Goal: Task Accomplishment & Management: Complete application form

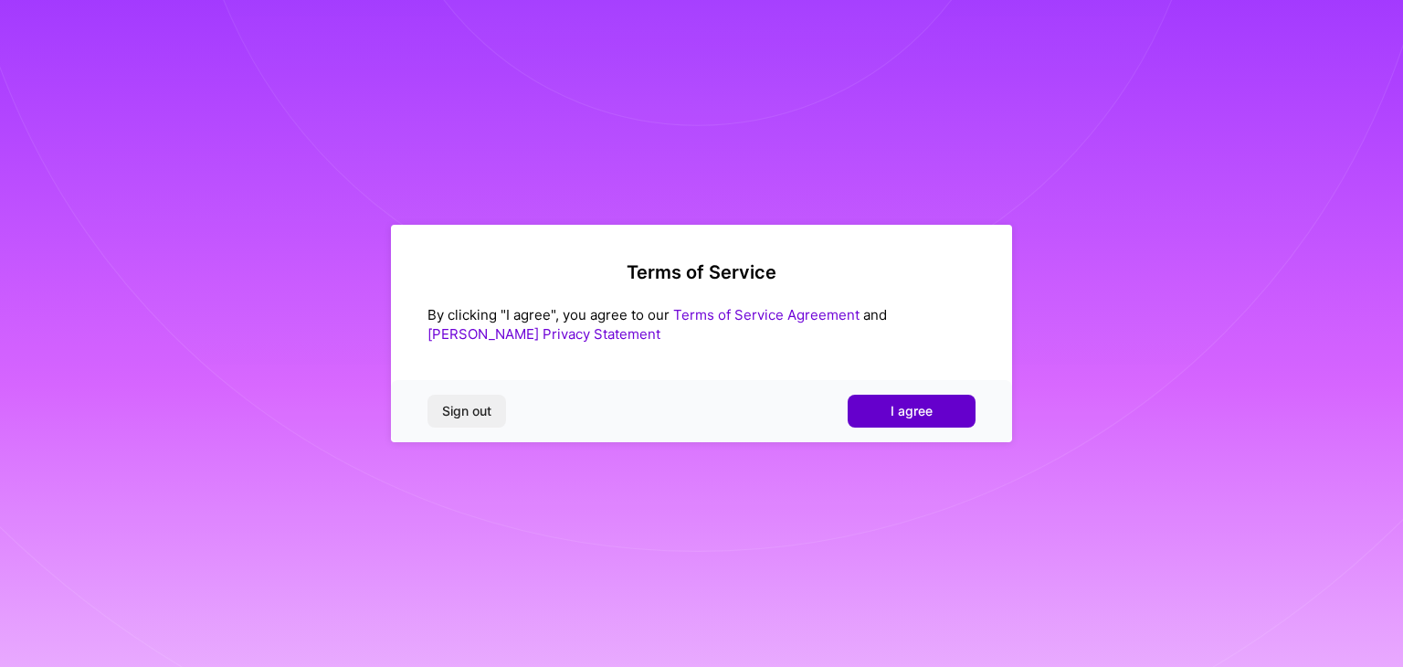
click at [884, 417] on button "I agree" at bounding box center [912, 411] width 128 height 33
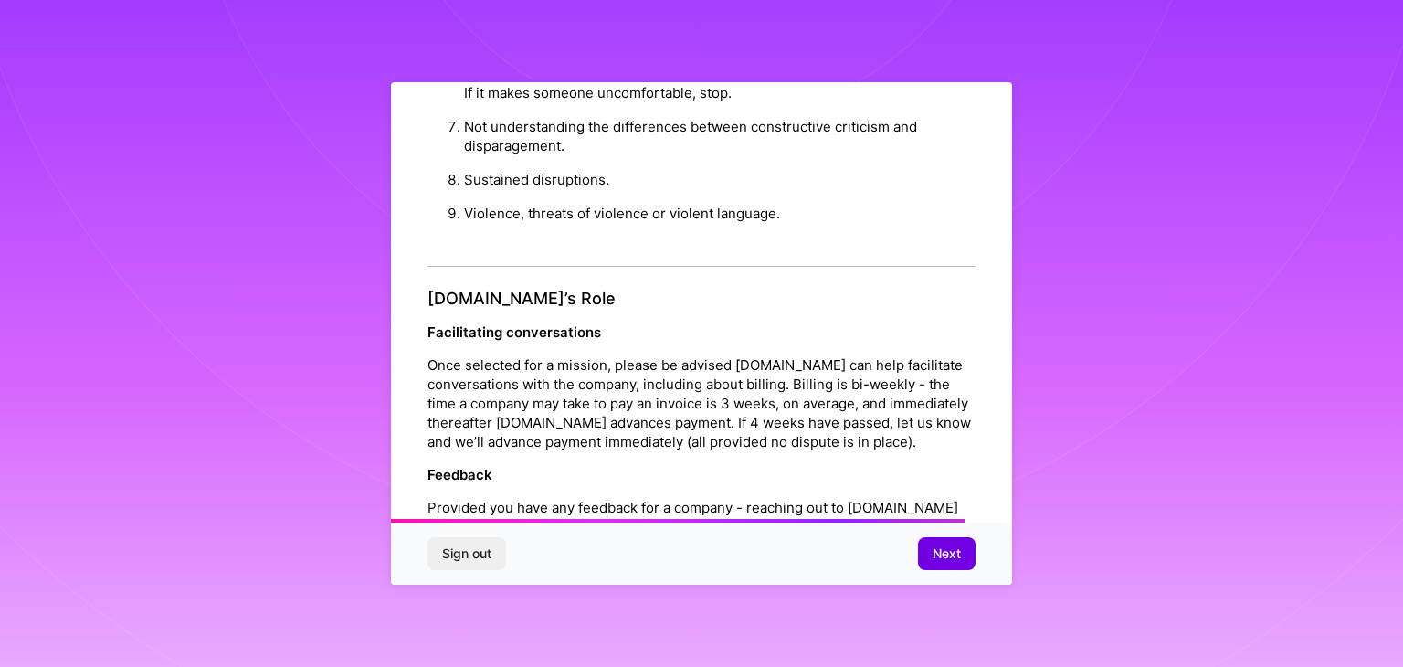
scroll to position [2086, 0]
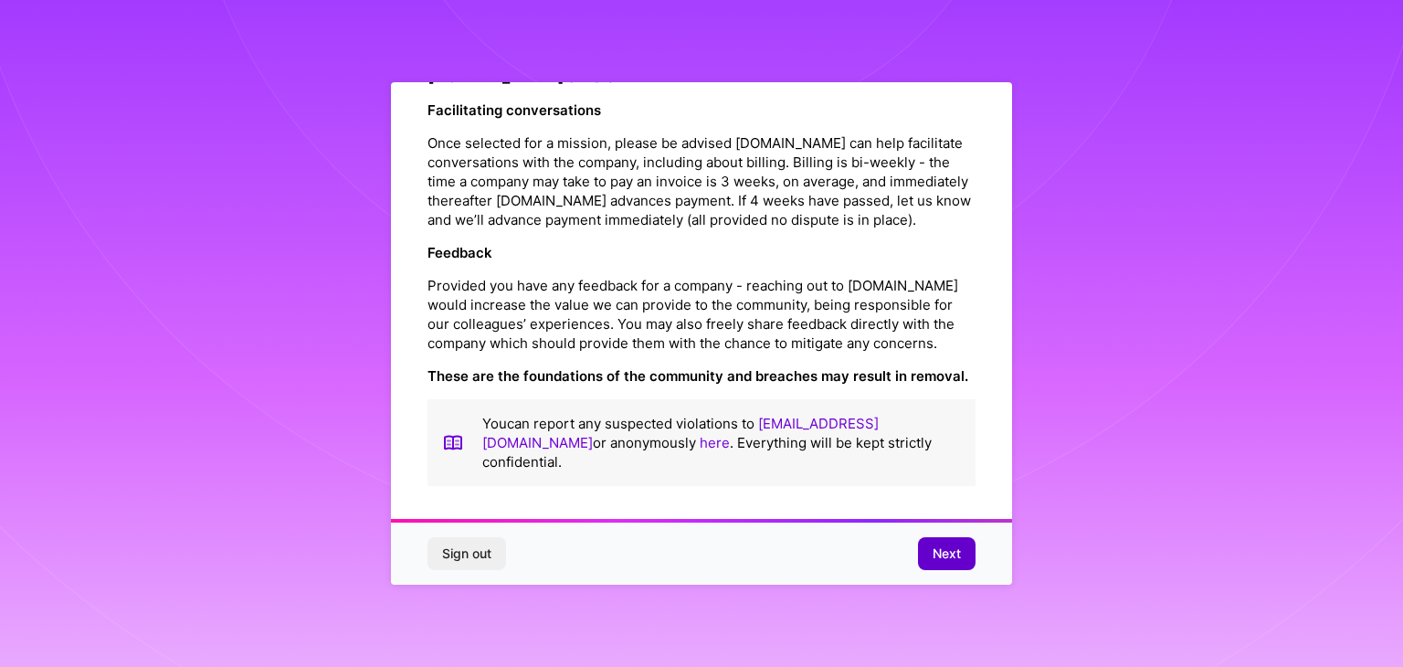
click at [943, 551] on span "Next" at bounding box center [946, 553] width 28 height 18
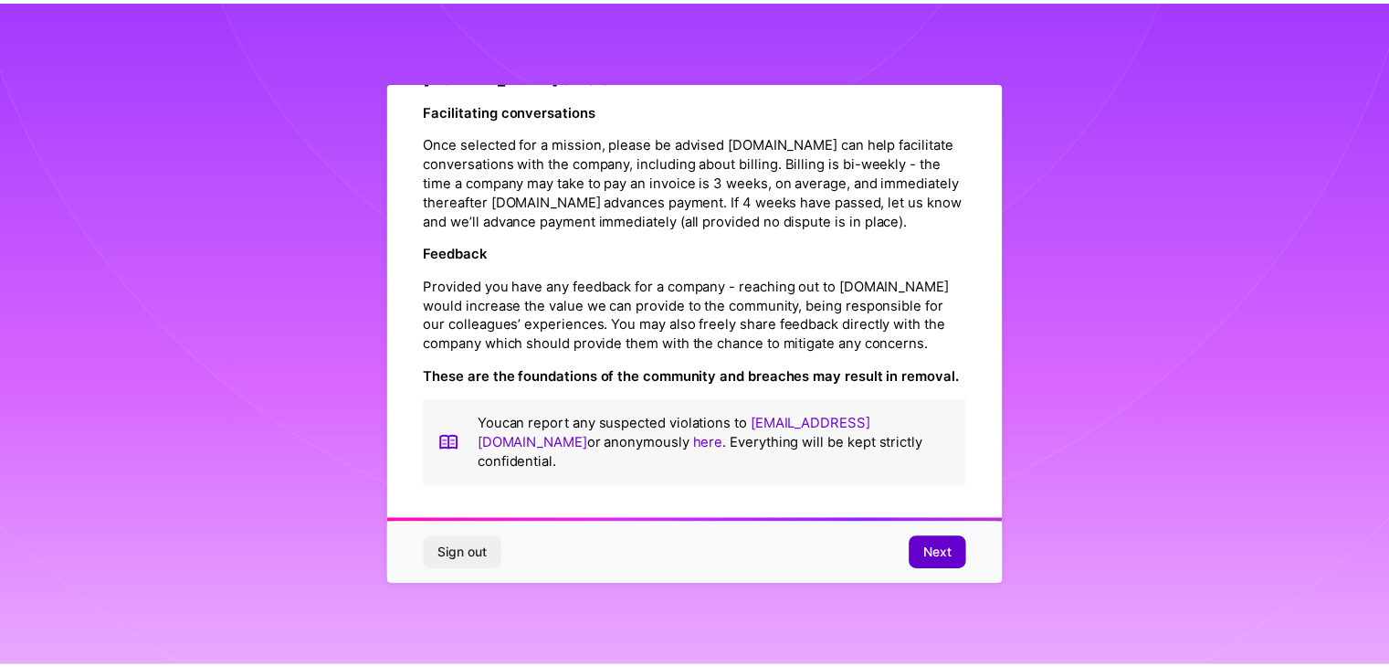
scroll to position [0, 0]
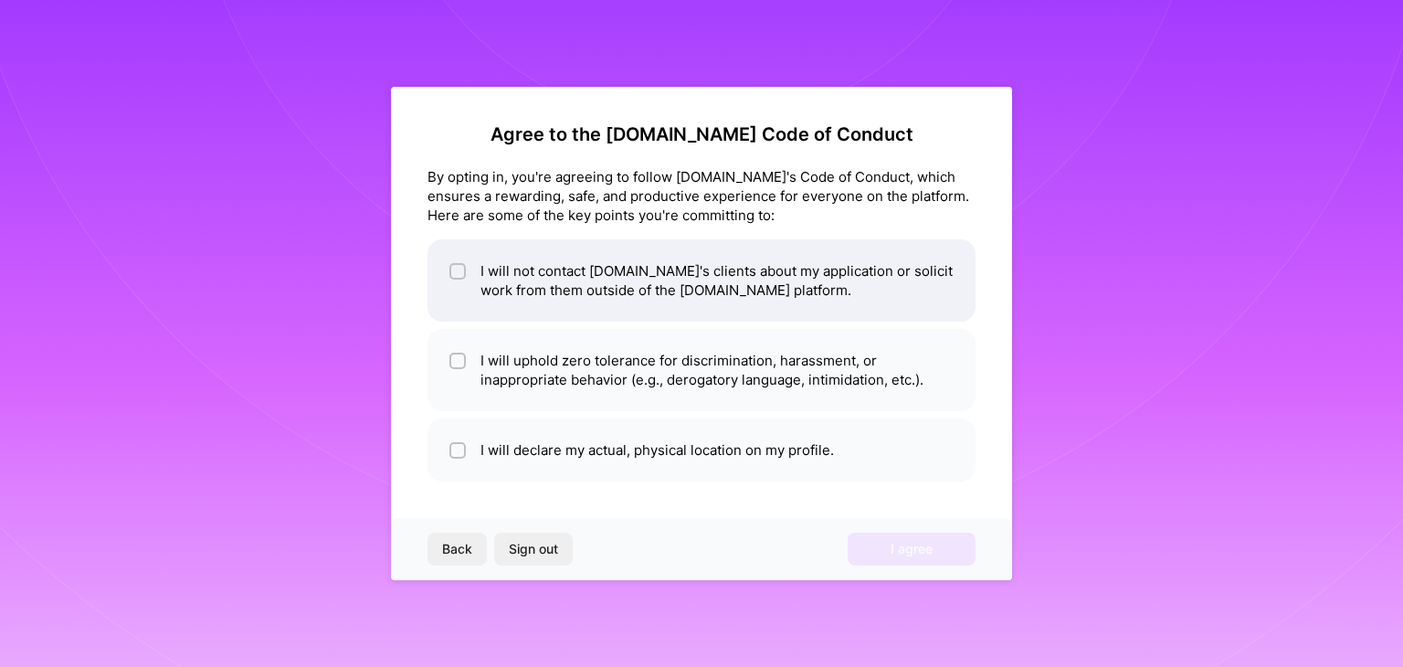
click at [454, 270] on input "checkbox" at bounding box center [459, 272] width 13 height 13
checkbox input "true"
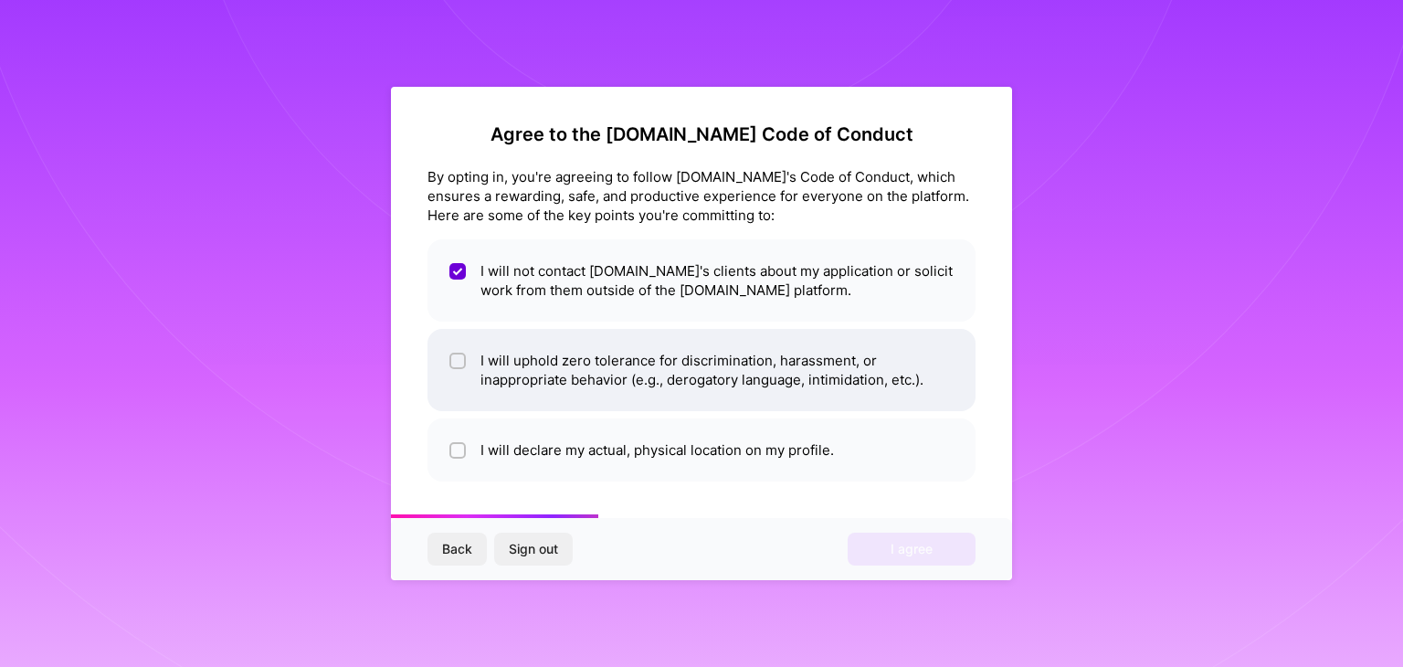
click at [458, 355] on input "checkbox" at bounding box center [459, 361] width 13 height 13
checkbox input "true"
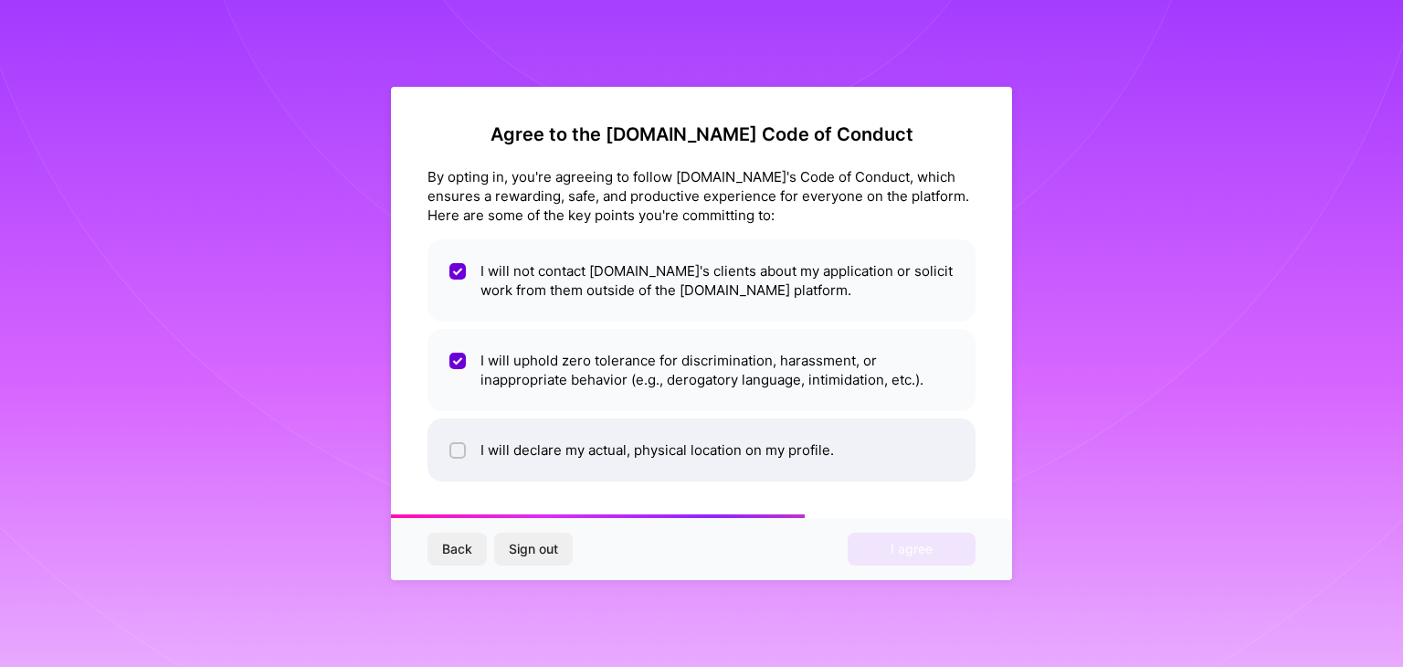
click at [449, 447] on div at bounding box center [457, 450] width 16 height 16
checkbox input "true"
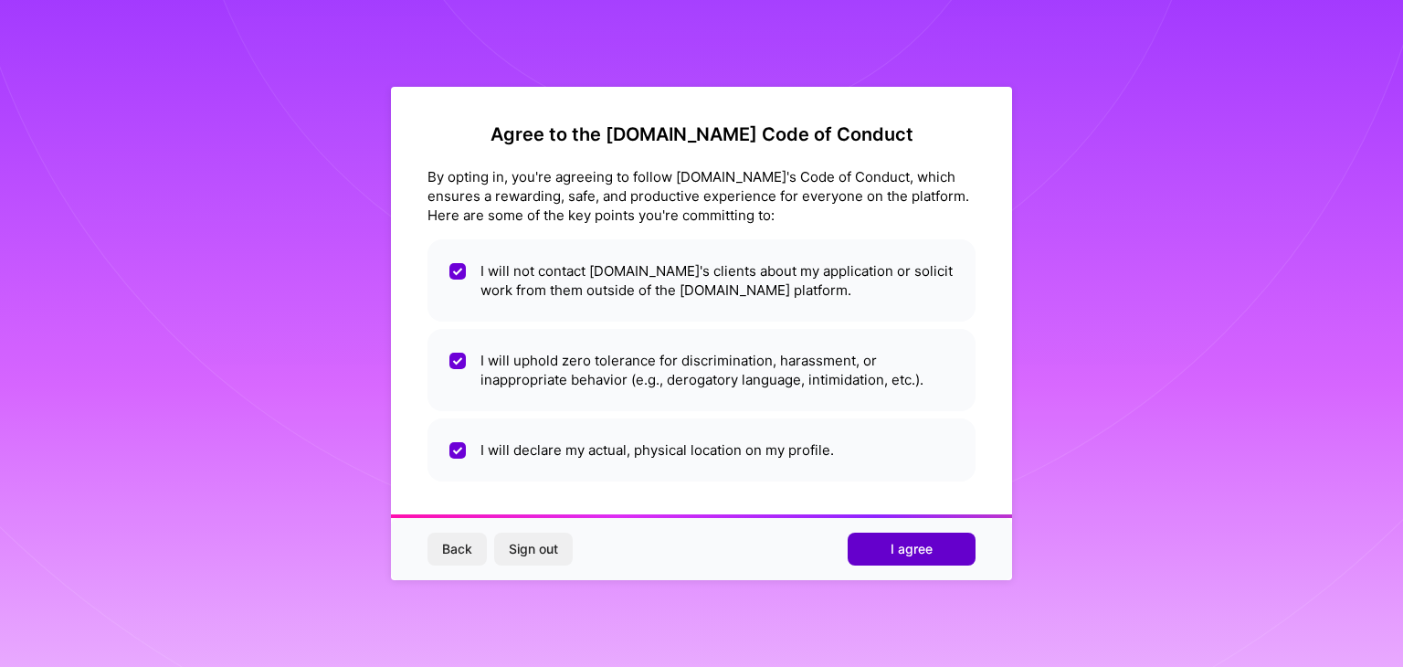
click at [913, 553] on span "I agree" at bounding box center [911, 549] width 42 height 18
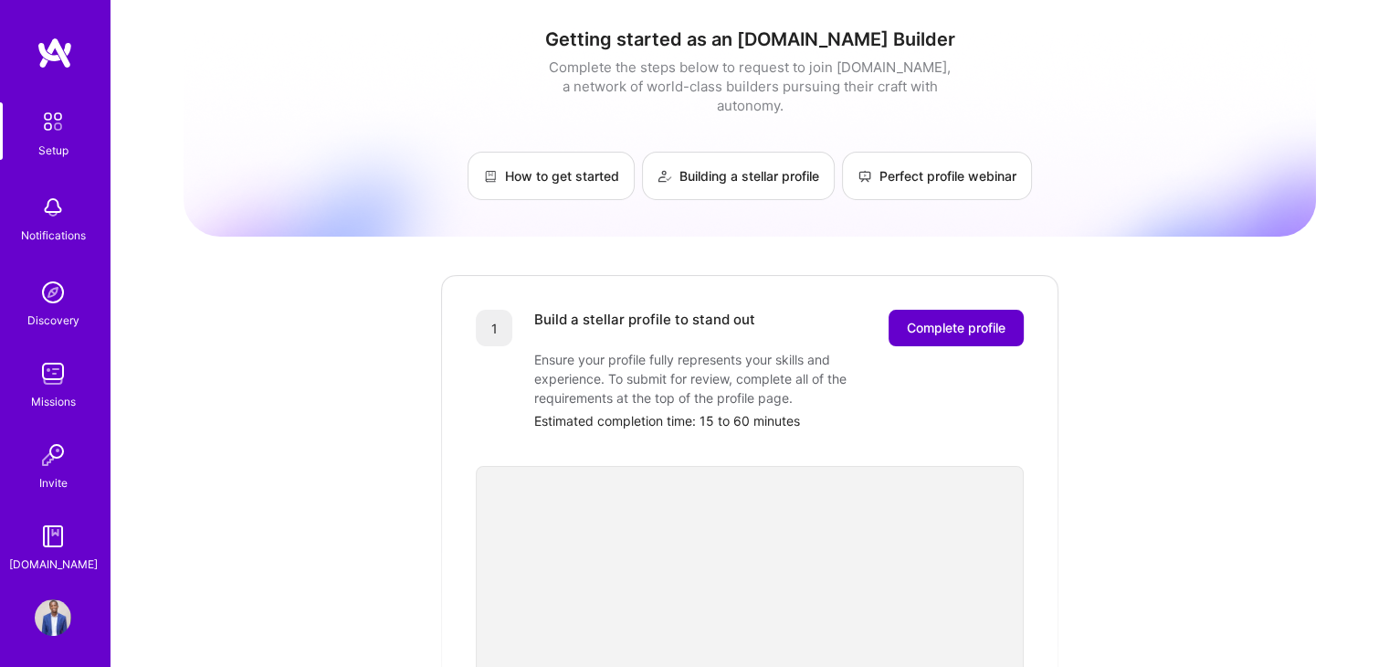
click at [970, 319] on span "Complete profile" at bounding box center [956, 328] width 99 height 18
click at [985, 319] on span "Complete profile" at bounding box center [956, 328] width 99 height 18
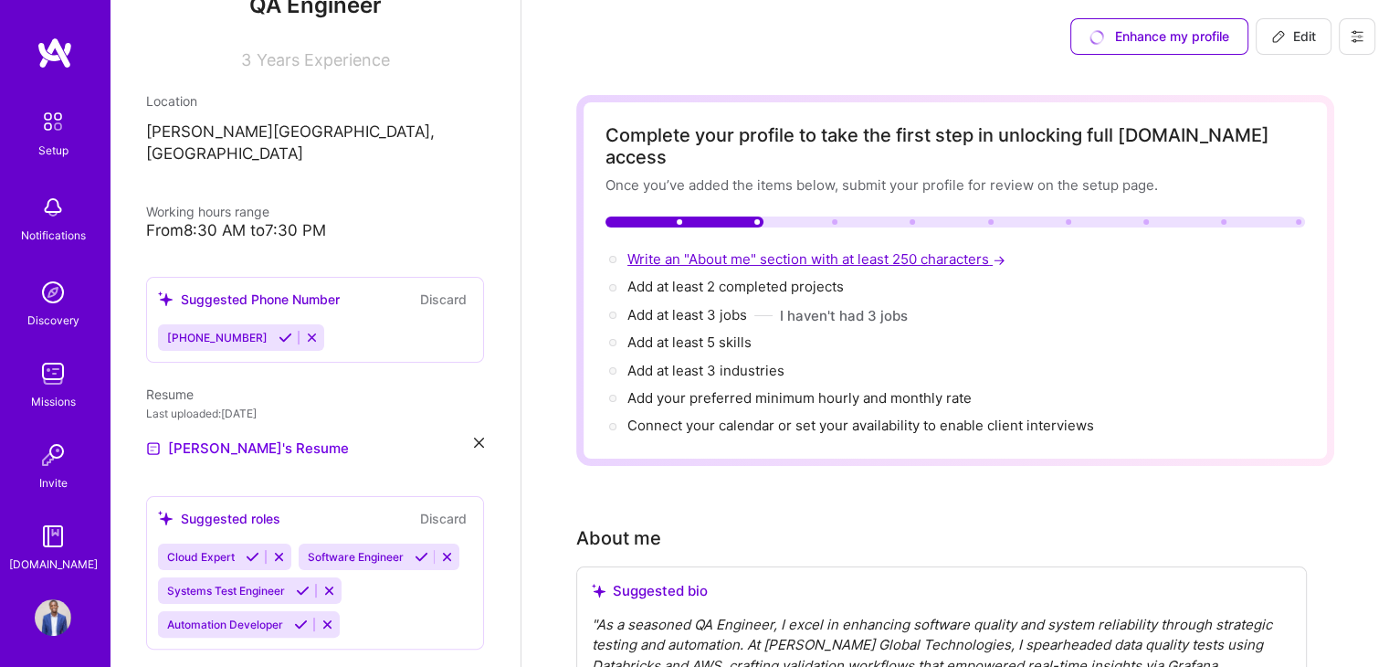
click at [765, 250] on span "Write an "About me" section with at least 250 characters →" at bounding box center [818, 258] width 382 height 17
select select "US"
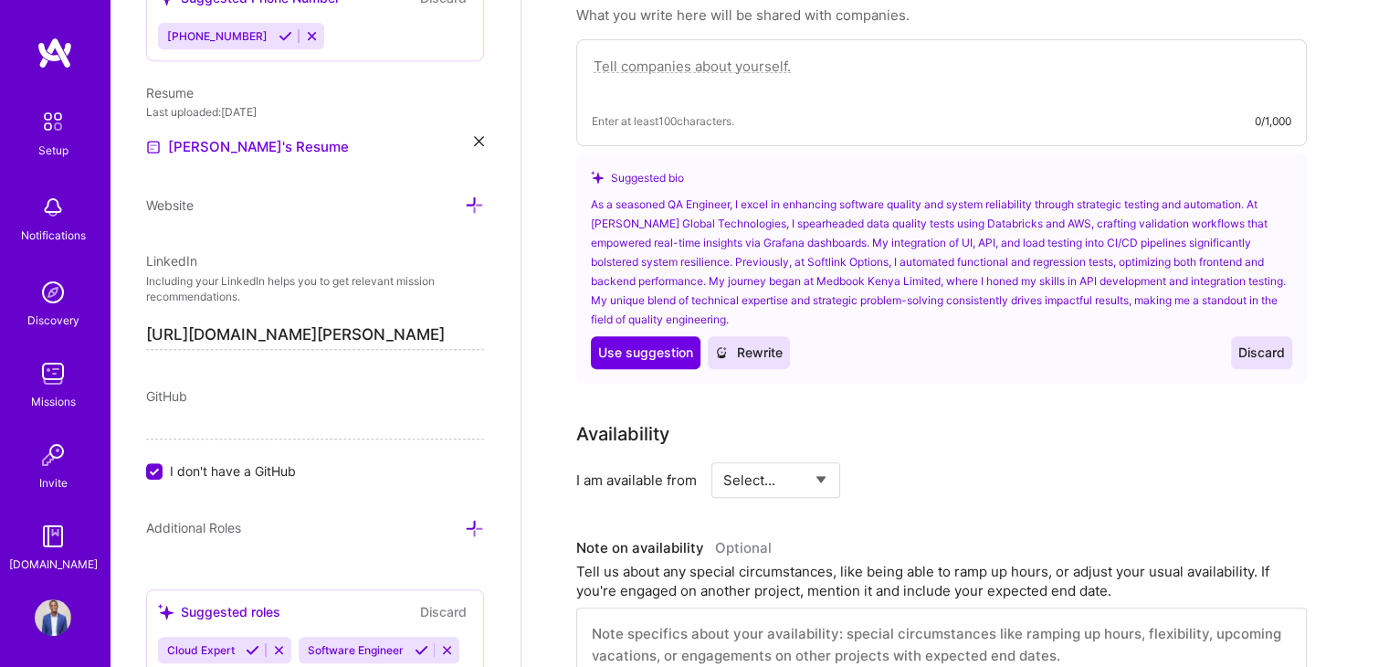
scroll to position [548, 0]
